Goal: Task Accomplishment & Management: Manage account settings

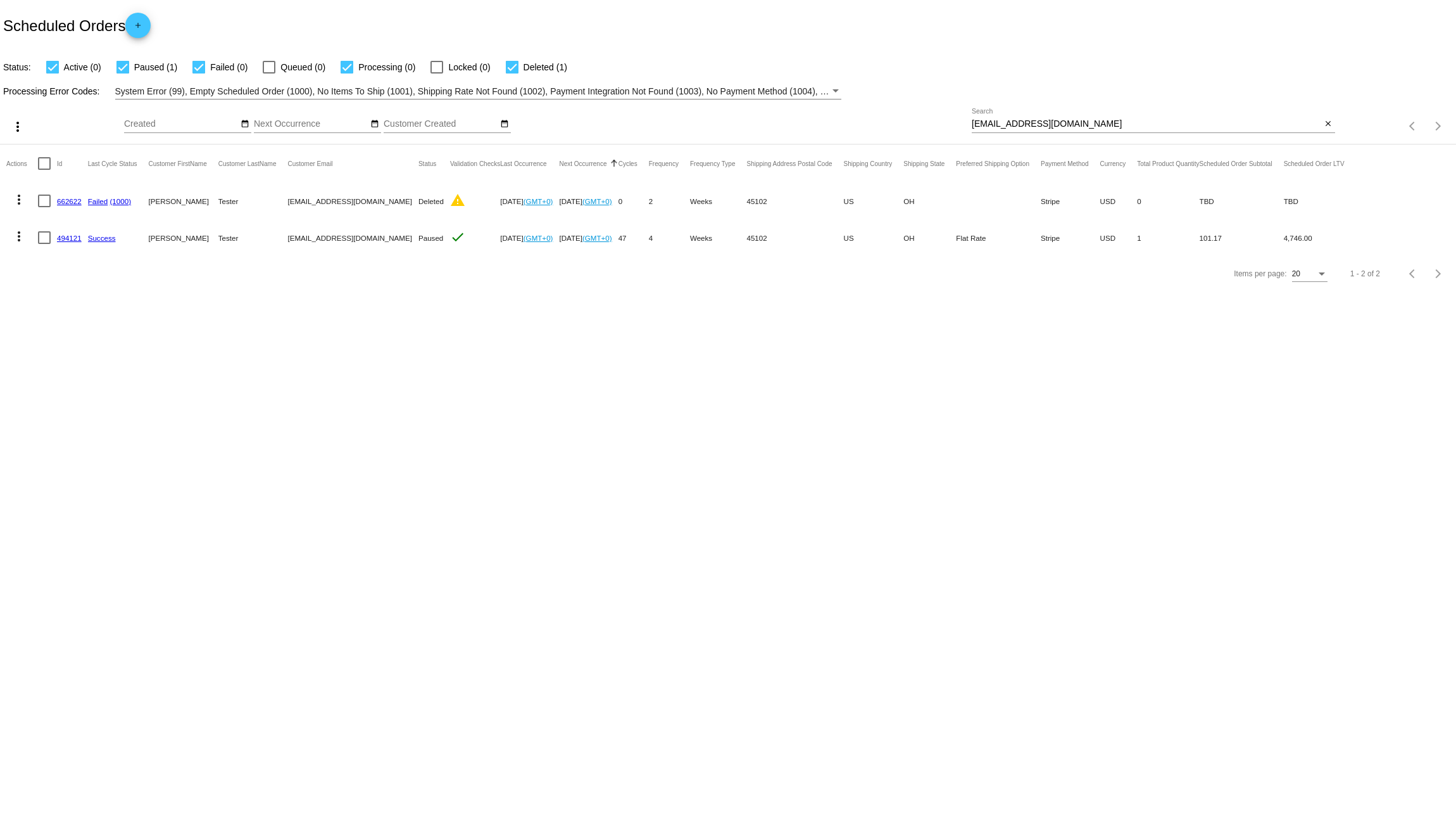
click at [70, 242] on link "494121" at bounding box center [69, 238] width 25 height 8
click at [1327, 124] on mat-icon "close" at bounding box center [1328, 124] width 9 height 10
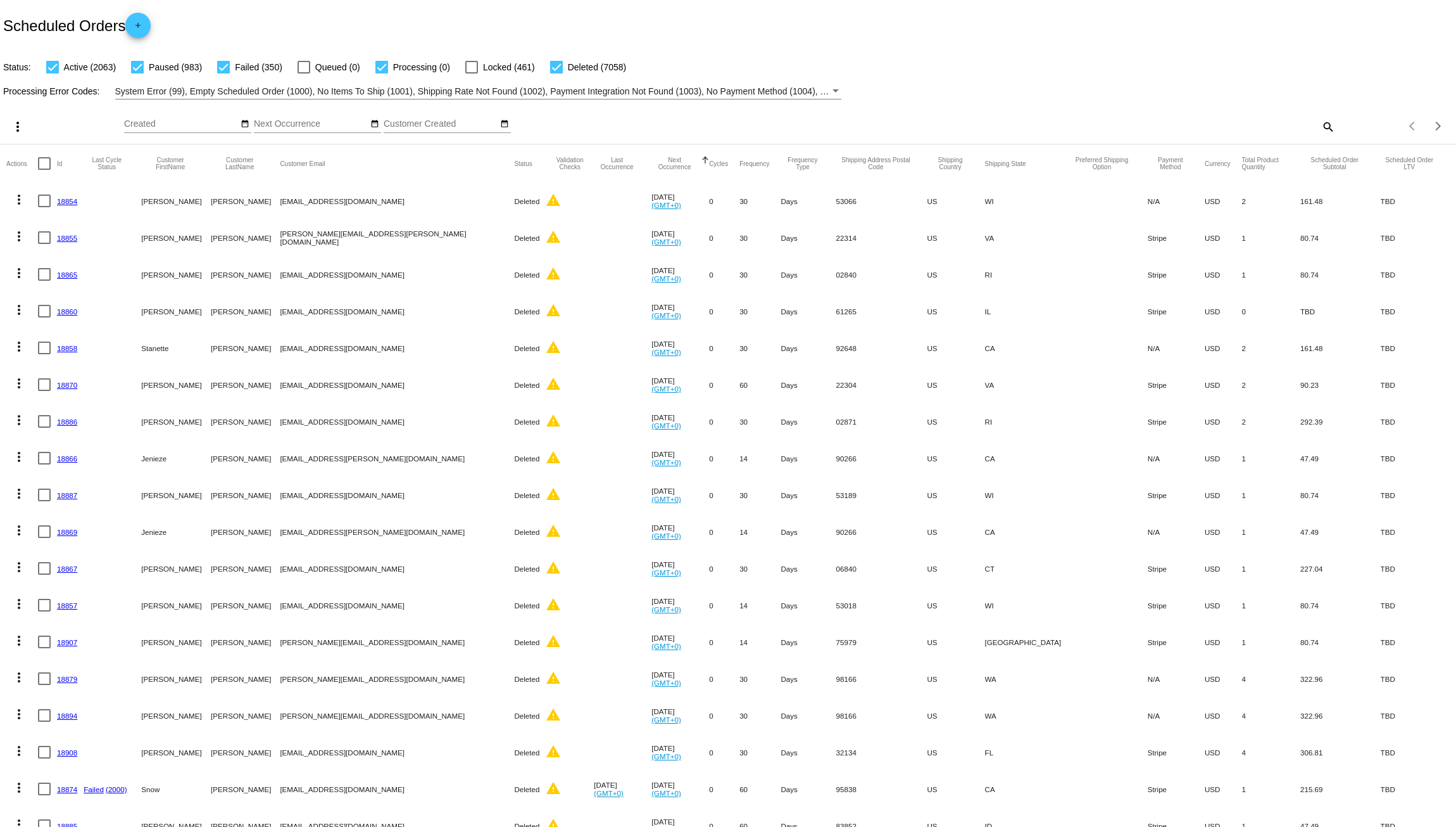
click at [1320, 126] on mat-icon "search" at bounding box center [1328, 126] width 16 height 20
click at [1057, 131] on div "Search" at bounding box center [1153, 120] width 363 height 25
paste input "forestsprings@protonmail.com"
type input "forestsprings@protonmail.com"
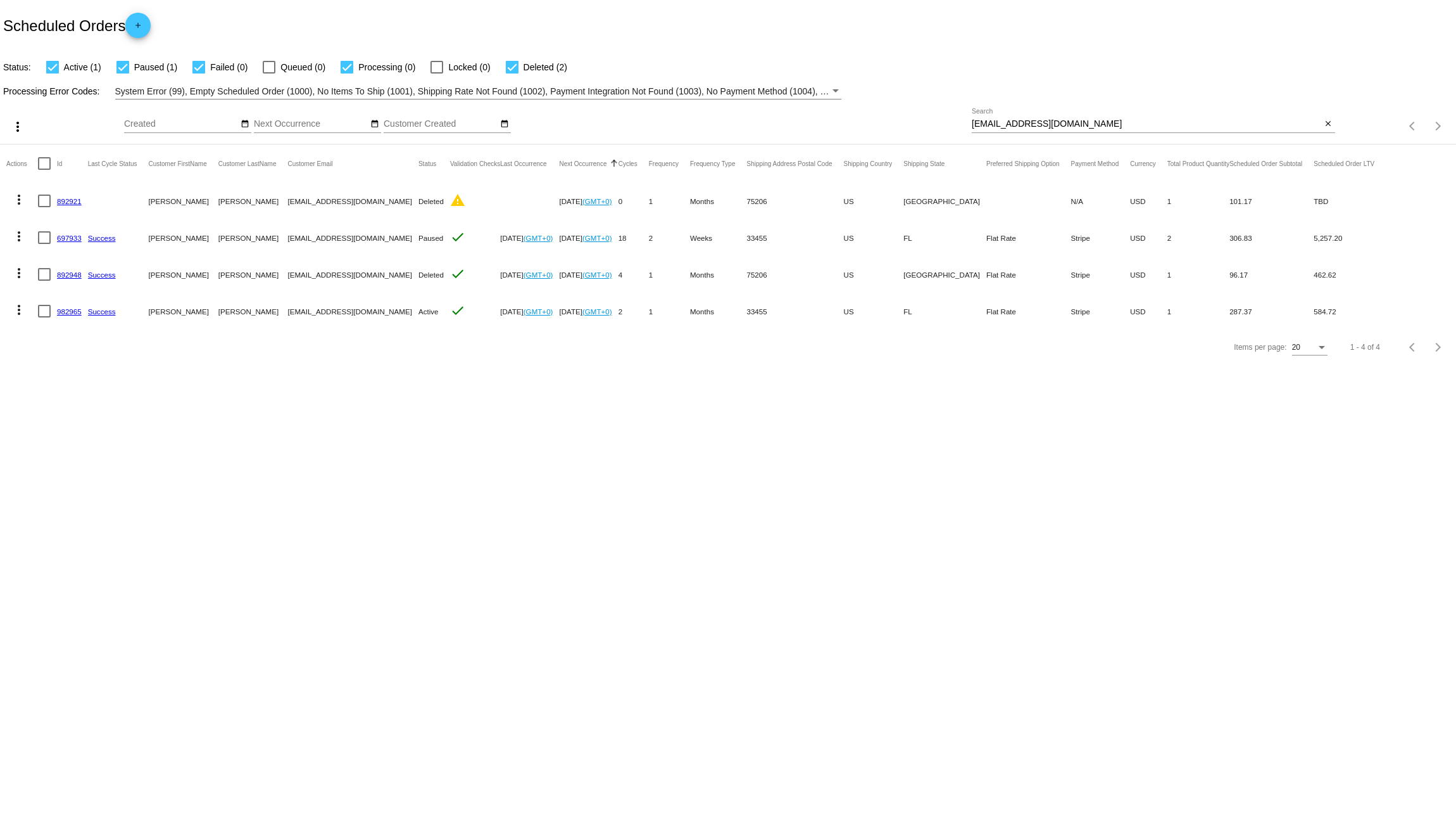
click at [66, 239] on link "697933" at bounding box center [69, 238] width 25 height 8
click at [68, 310] on link "982965" at bounding box center [69, 311] width 25 height 8
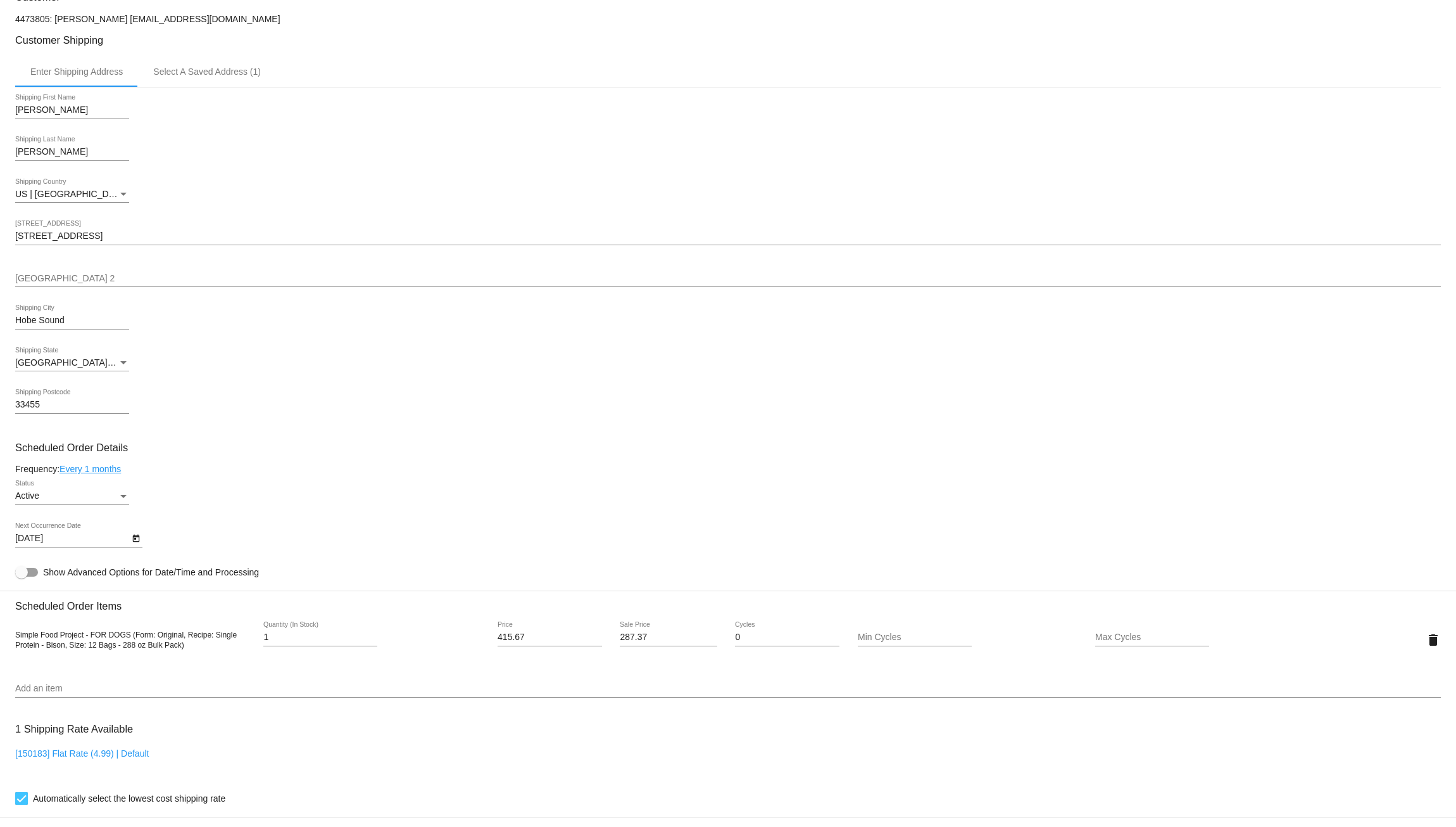
scroll to position [296, 0]
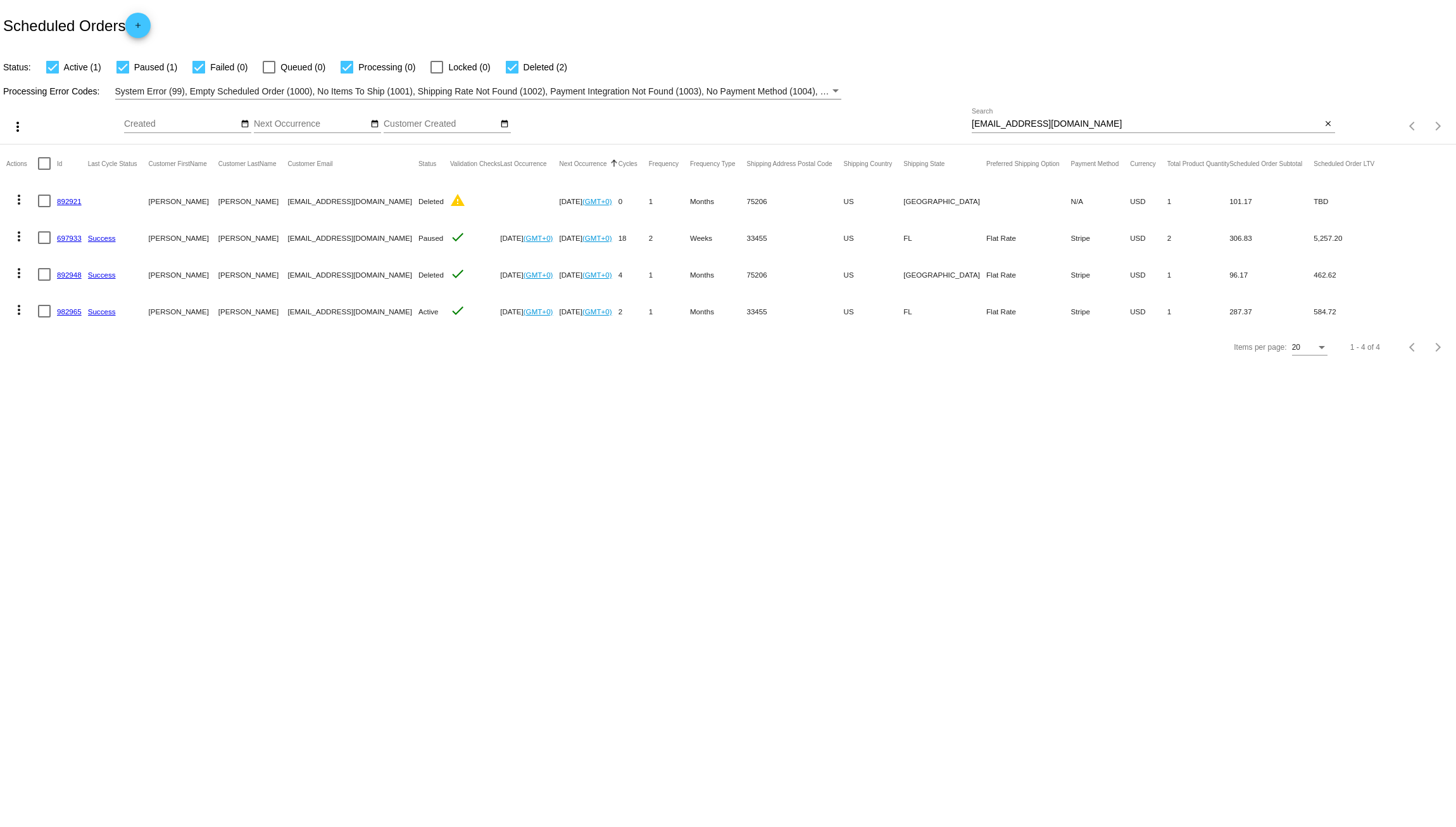
click at [64, 312] on link "982965" at bounding box center [69, 311] width 25 height 8
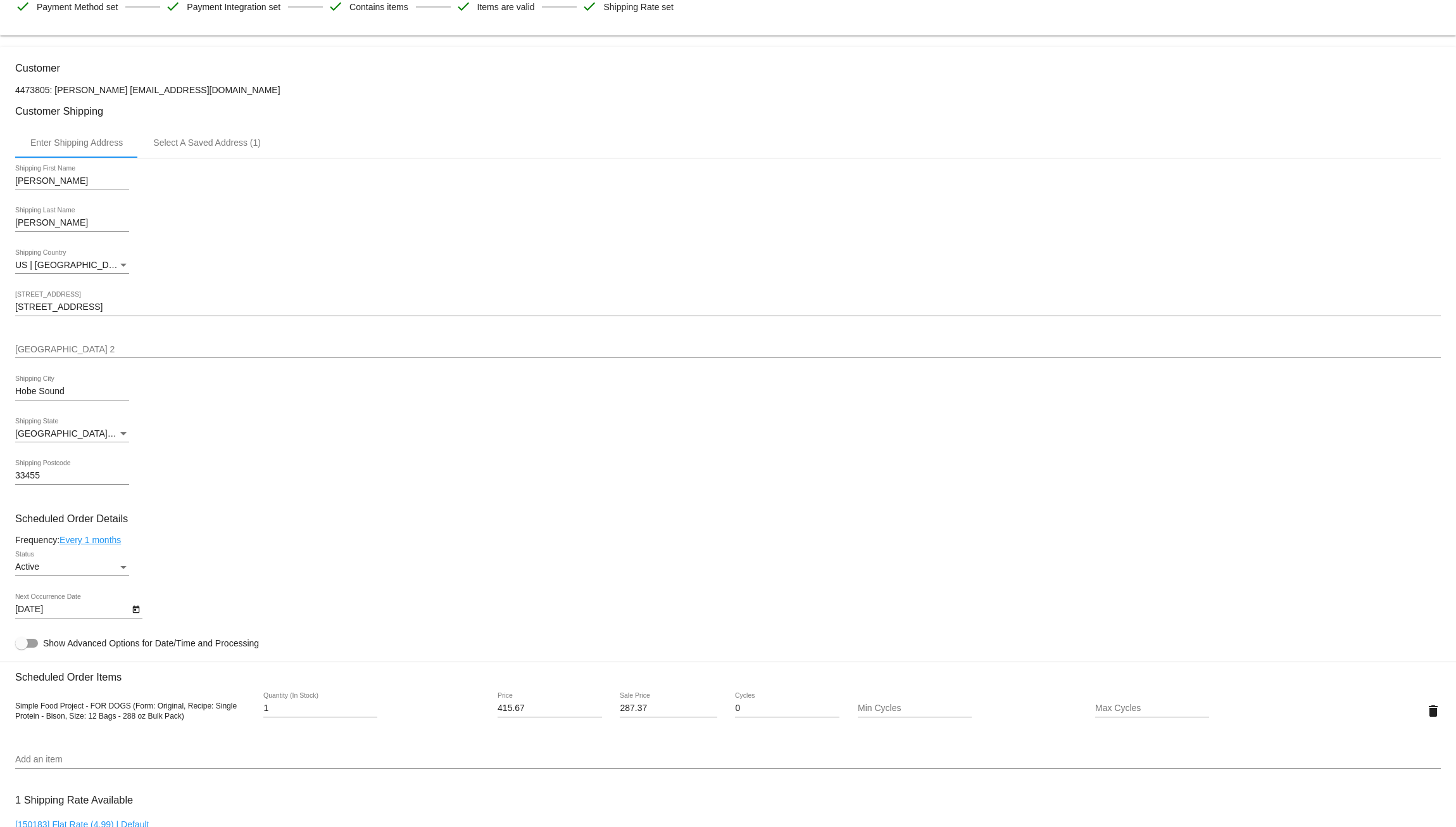
scroll to position [232, 0]
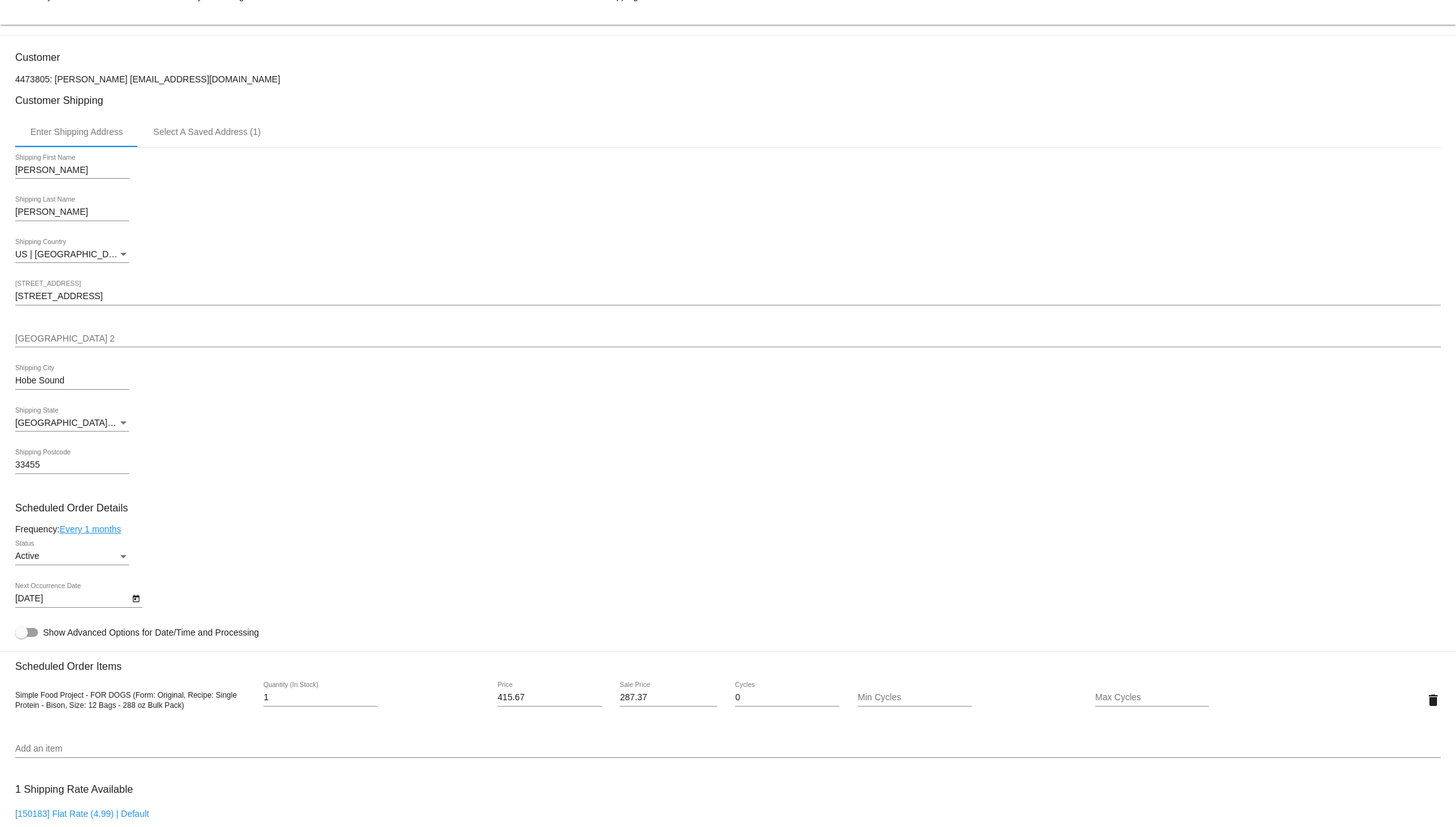
drag, startPoint x: 236, startPoint y: 85, endPoint x: 115, endPoint y: 80, distance: 121.1
click at [115, 80] on p "4473805: [PERSON_NAME] [EMAIL_ADDRESS][DOMAIN_NAME]" at bounding box center [728, 79] width 1426 height 10
copy p "[EMAIL_ADDRESS][DOMAIN_NAME]"
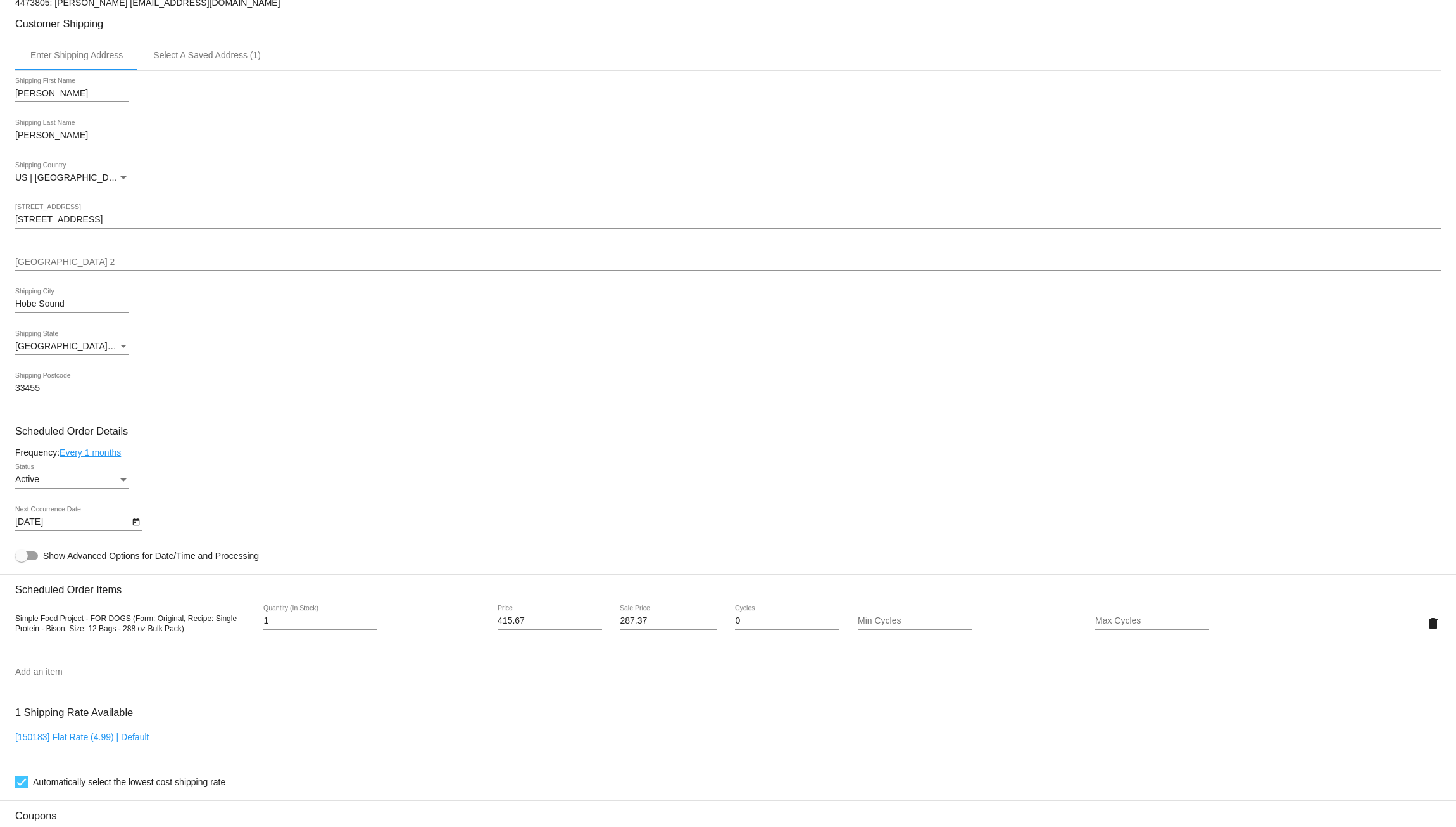
scroll to position [317, 0]
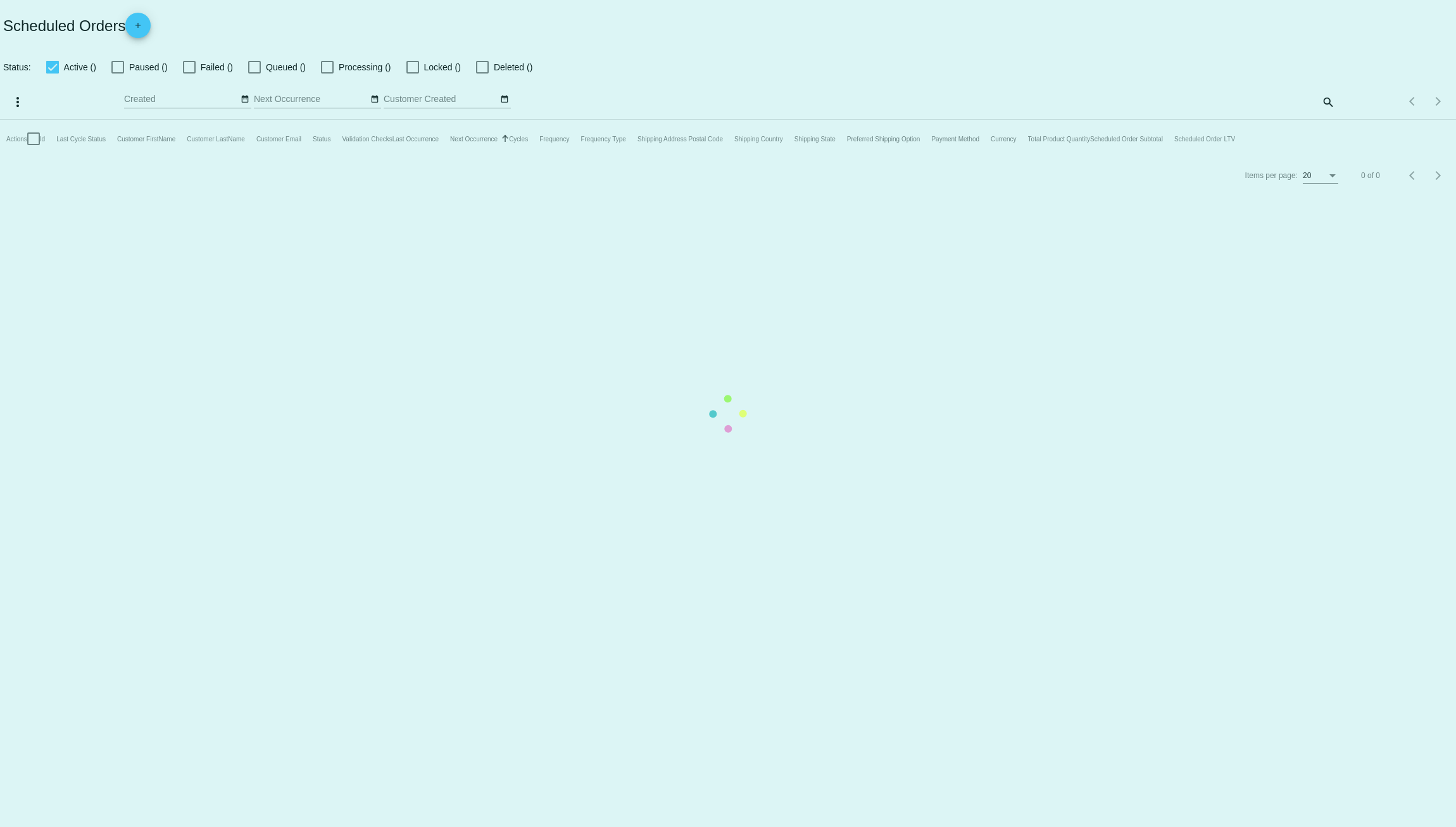
checkbox input "true"
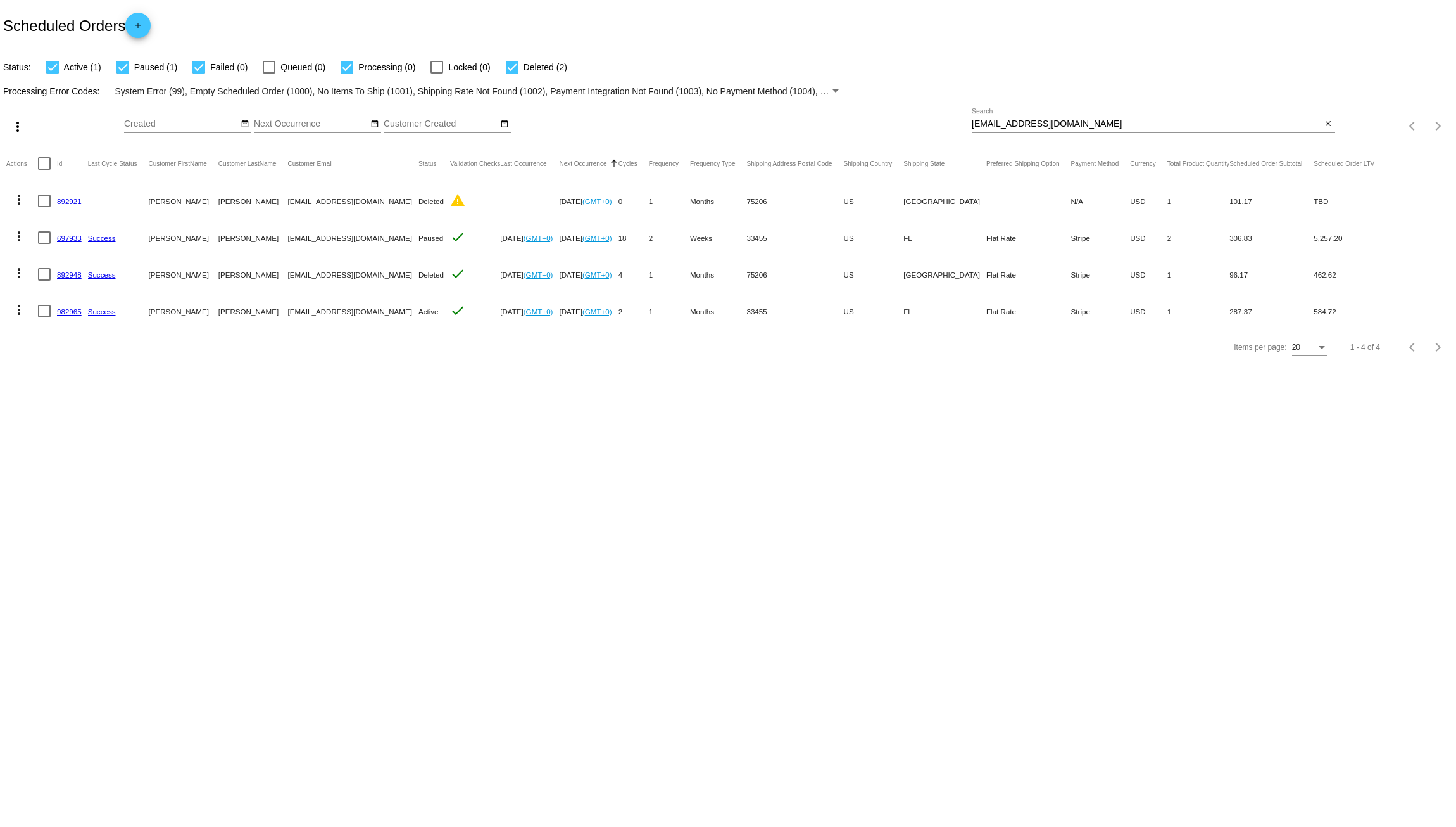
click at [20, 233] on mat-icon "more_vert" at bounding box center [19, 236] width 16 height 16
click at [55, 415] on span "Delete" at bounding box center [57, 418] width 26 height 10
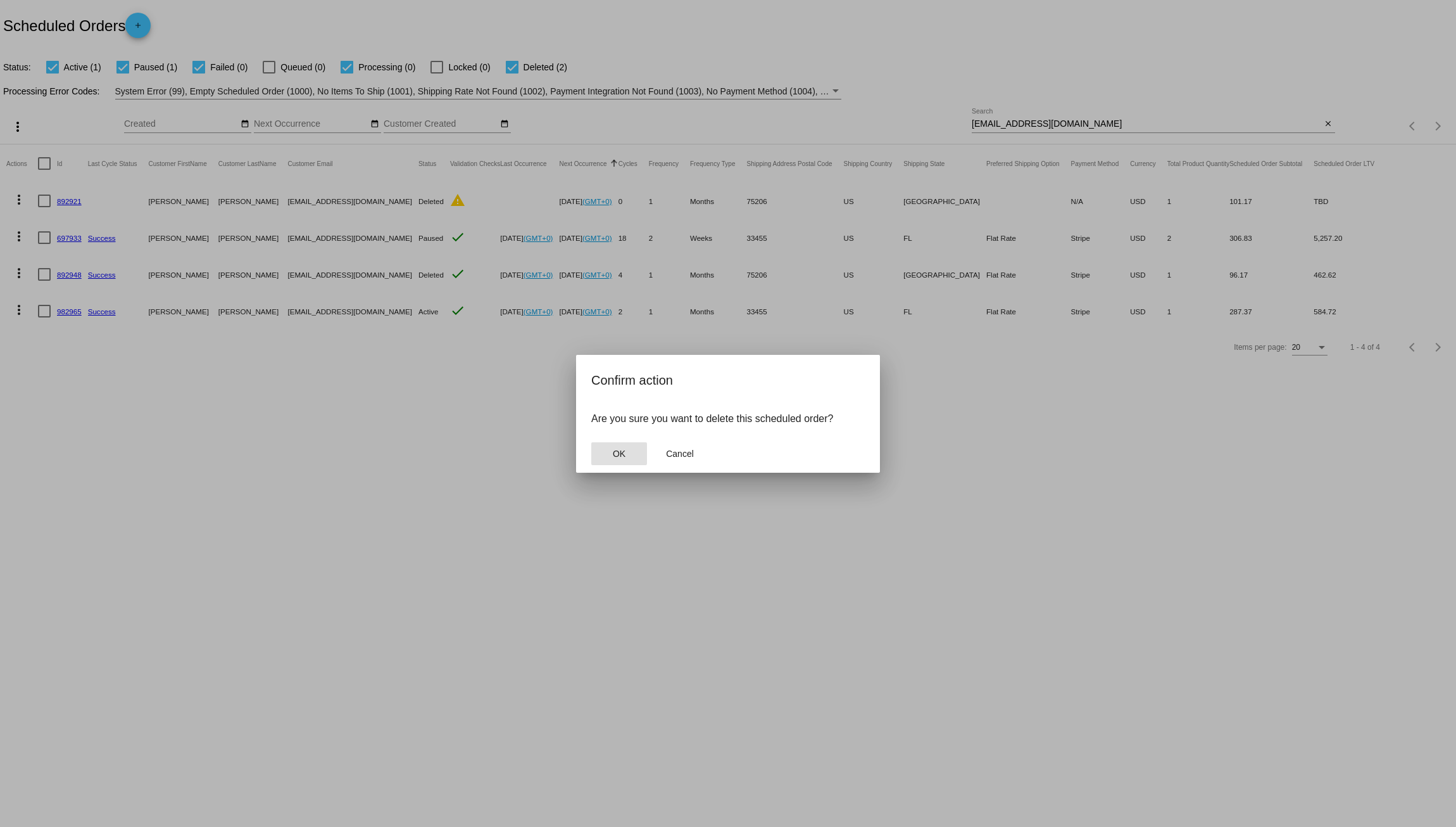
click at [629, 452] on button "OK" at bounding box center [619, 453] width 56 height 23
